Goal: Transaction & Acquisition: Download file/media

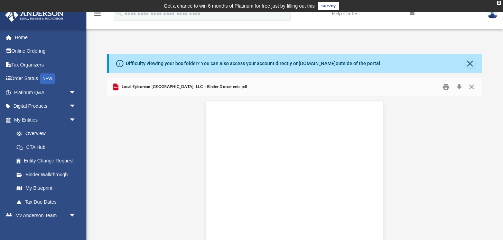
scroll to position [16731, 0]
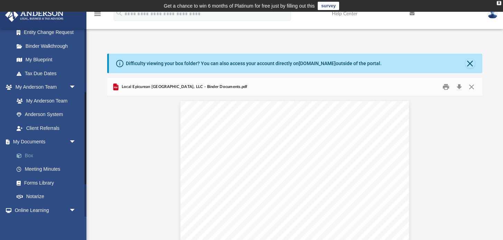
click at [33, 151] on link "Box" at bounding box center [48, 155] width 77 height 14
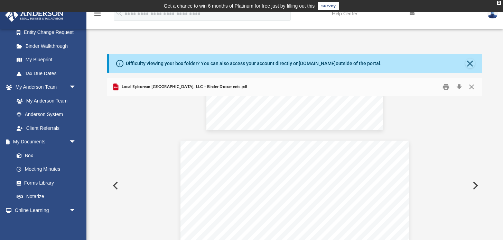
scroll to position [16680, 0]
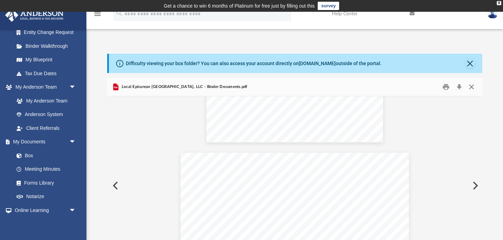
click at [472, 85] on button "Close" at bounding box center [471, 87] width 12 height 11
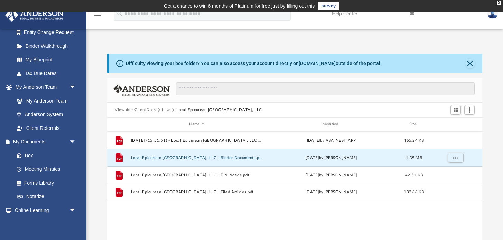
click at [166, 110] on button "Law" at bounding box center [166, 110] width 8 height 6
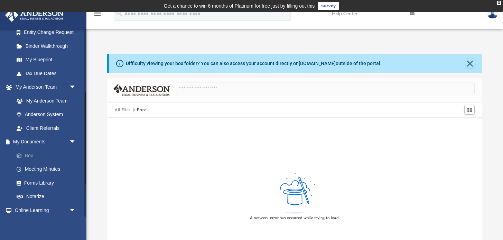
click at [27, 151] on link "Box" at bounding box center [48, 155] width 77 height 14
click at [124, 110] on button "All Files" at bounding box center [123, 110] width 16 height 6
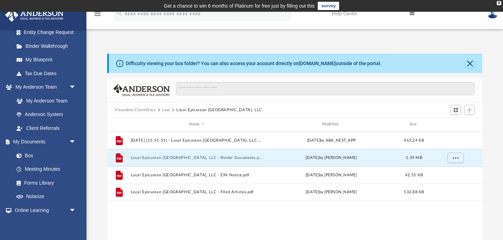
scroll to position [157, 375]
click at [166, 108] on button "Law" at bounding box center [166, 110] width 8 height 6
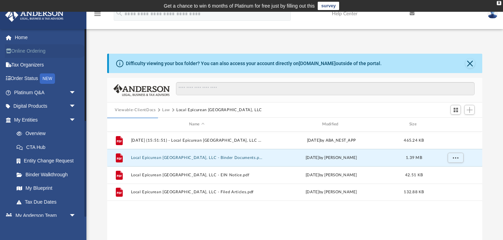
scroll to position [0, 0]
click at [28, 40] on link "Home" at bounding box center [46, 37] width 82 height 14
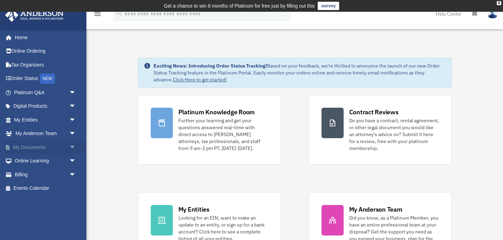
click at [72, 146] on span "arrow_drop_down" at bounding box center [76, 147] width 14 height 14
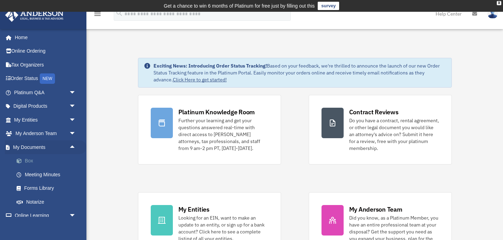
click at [29, 160] on link "Box" at bounding box center [48, 161] width 77 height 14
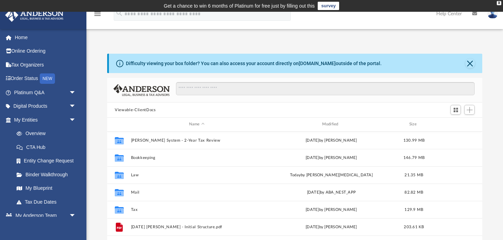
scroll to position [157, 375]
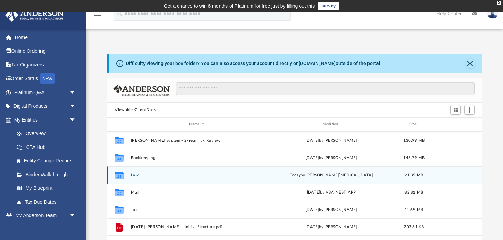
click at [132, 175] on button "Law" at bounding box center [197, 175] width 132 height 4
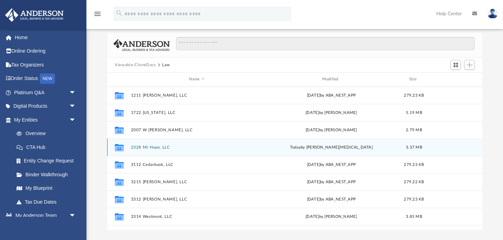
scroll to position [0, 0]
click at [147, 149] on div "Collaborated Folder 2328 Mt Hope, LLC [DATE] by [PERSON_NAME][MEDICAL_DATA] 3.3…" at bounding box center [294, 146] width 375 height 17
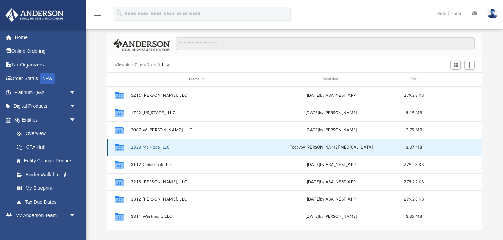
click at [148, 148] on button "2328 Mt Hope, LLC" at bounding box center [197, 147] width 132 height 4
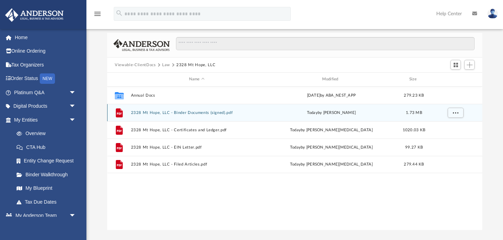
click at [195, 113] on button "2328 Mt Hope, LLC - Binder Documents (signed).pdf" at bounding box center [197, 112] width 132 height 4
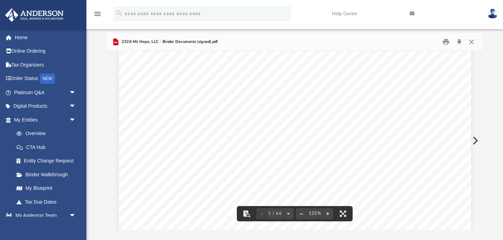
scroll to position [21, 0]
click at [471, 41] on button "Close" at bounding box center [471, 42] width 12 height 11
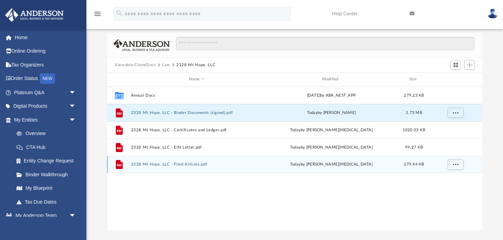
click at [185, 164] on button "2328 Mt Hope, LLC - Filed Articles.pdf" at bounding box center [197, 164] width 132 height 4
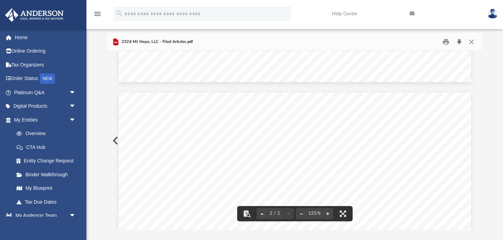
scroll to position [429, 0]
click at [461, 43] on button "Download" at bounding box center [459, 42] width 12 height 11
click at [473, 40] on button "Close" at bounding box center [471, 42] width 12 height 11
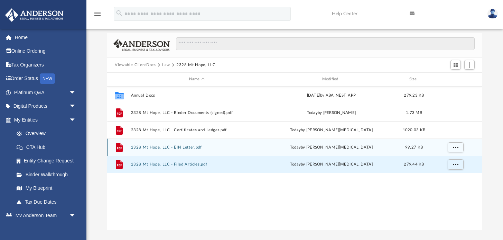
click at [183, 148] on button "2328 Mt Hope, LLC - EIN Letter.pdf" at bounding box center [197, 147] width 132 height 4
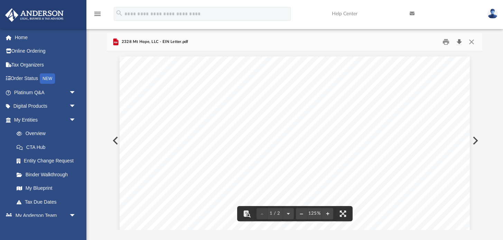
click at [459, 41] on button "Download" at bounding box center [459, 42] width 12 height 11
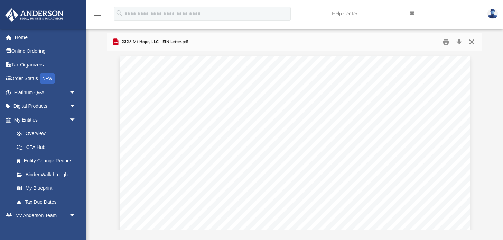
click at [472, 42] on button "Close" at bounding box center [471, 42] width 12 height 11
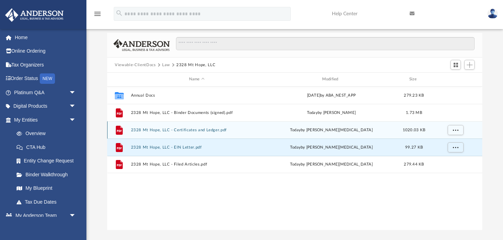
click at [195, 131] on button "2328 Mt Hope, LLC - Certificates and Ledger.pdf" at bounding box center [197, 130] width 132 height 4
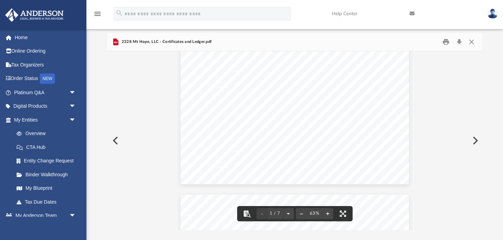
scroll to position [32, 0]
click at [472, 39] on button "Close" at bounding box center [471, 42] width 12 height 11
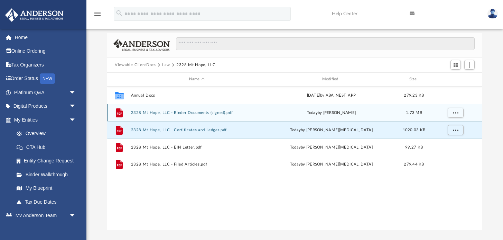
click at [182, 113] on button "2328 Mt Hope, LLC - Binder Documents (signed).pdf" at bounding box center [197, 112] width 132 height 4
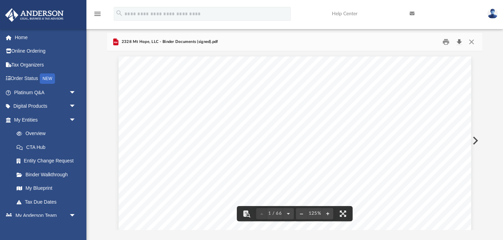
click at [460, 41] on button "Download" at bounding box center [459, 42] width 12 height 11
click at [471, 41] on button "Close" at bounding box center [471, 42] width 12 height 11
